Goal: Transaction & Acquisition: Purchase product/service

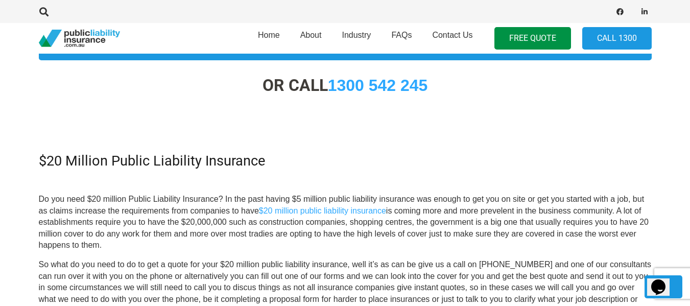
scroll to position [391, 0]
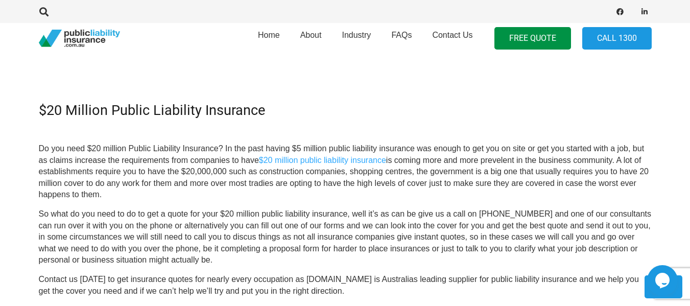
scroll to position [358, 0]
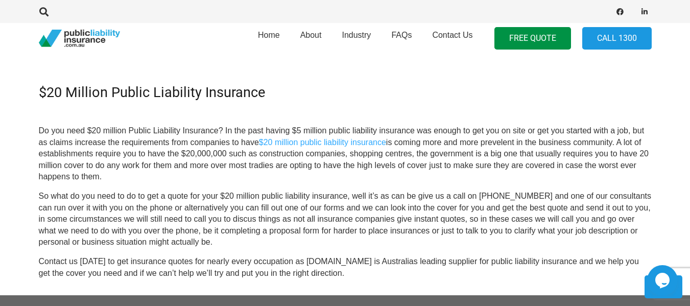
drag, startPoint x: 500, startPoint y: 202, endPoint x: 122, endPoint y: 0, distance: 428.8
click at [213, 49] on div "Home About Industry FAQs Contact Us FREE QUOTE Call 1300" at bounding box center [418, 38] width 468 height 37
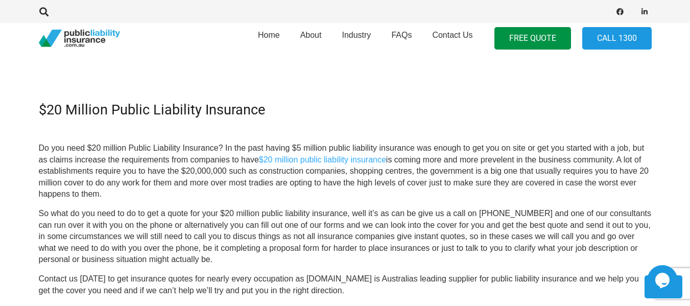
drag, startPoint x: 229, startPoint y: 64, endPoint x: 166, endPoint y: 14, distance: 81.1
click at [228, 62] on h2 at bounding box center [345, 75] width 613 height 32
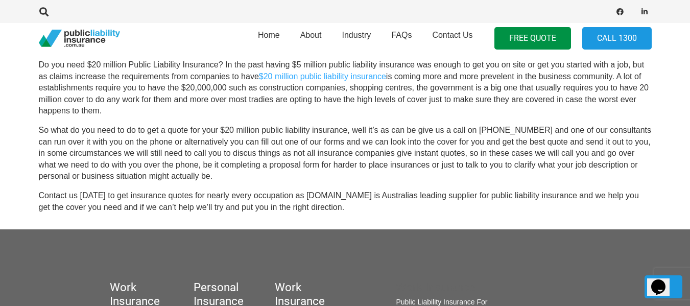
scroll to position [511, 0]
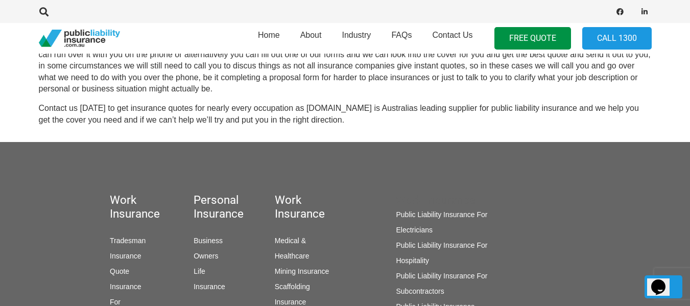
click at [536, 36] on link "FREE QUOTE" at bounding box center [533, 38] width 77 height 23
